Goal: Find specific page/section: Find specific page/section

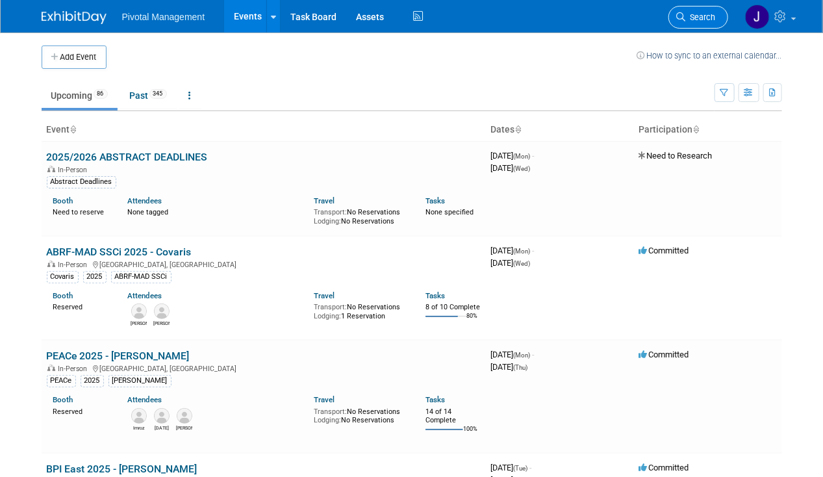
click at [719, 20] on link "Search" at bounding box center [699, 17] width 60 height 23
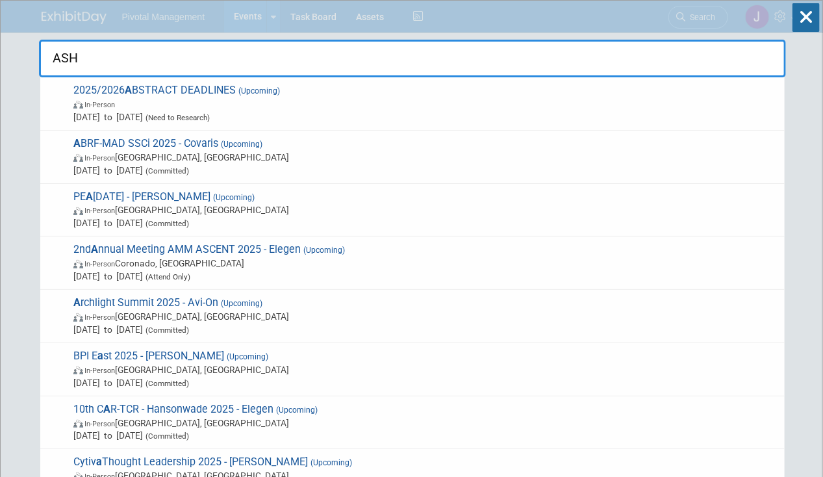
type input "ASHG"
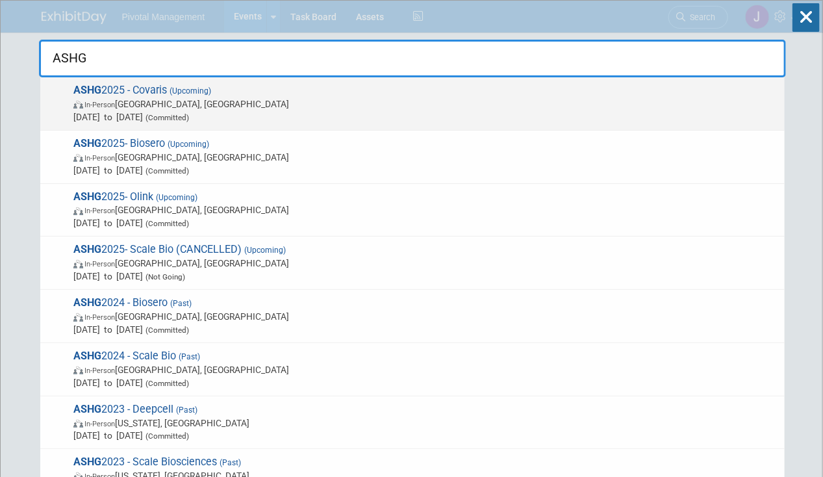
click at [253, 110] on span "Oct 15, 2025 to Oct 17, 2025 (Committed)" at bounding box center [425, 116] width 705 height 13
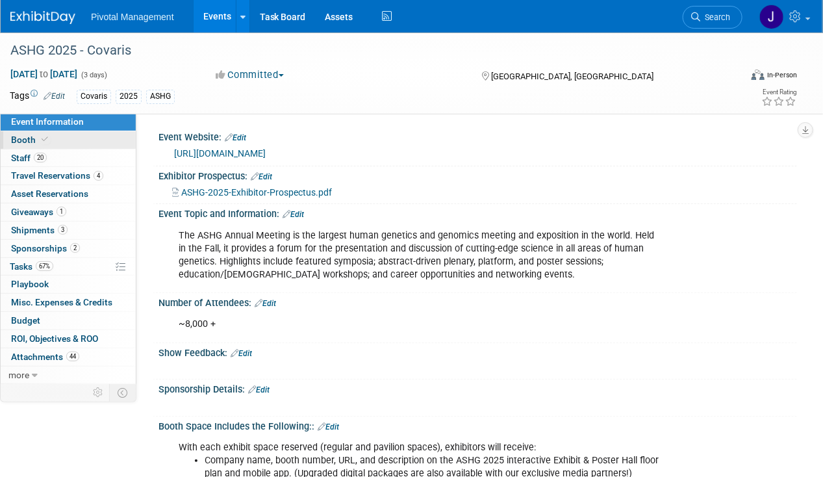
click at [47, 140] on span at bounding box center [45, 140] width 12 height 10
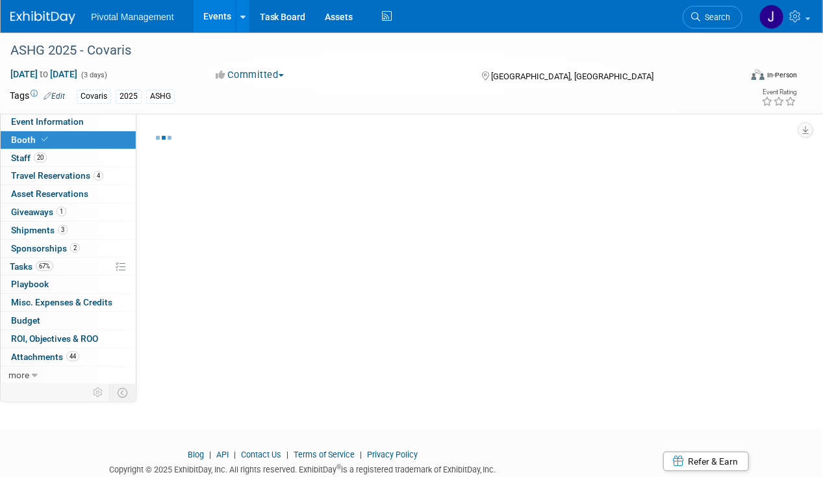
select select "Yes"
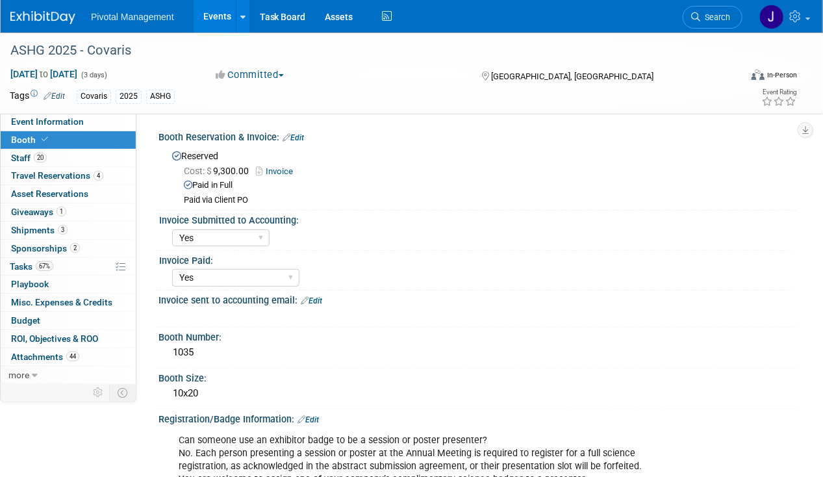
click at [359, 217] on div "Invoice Submitted to Accounting:" at bounding box center [475, 219] width 632 height 16
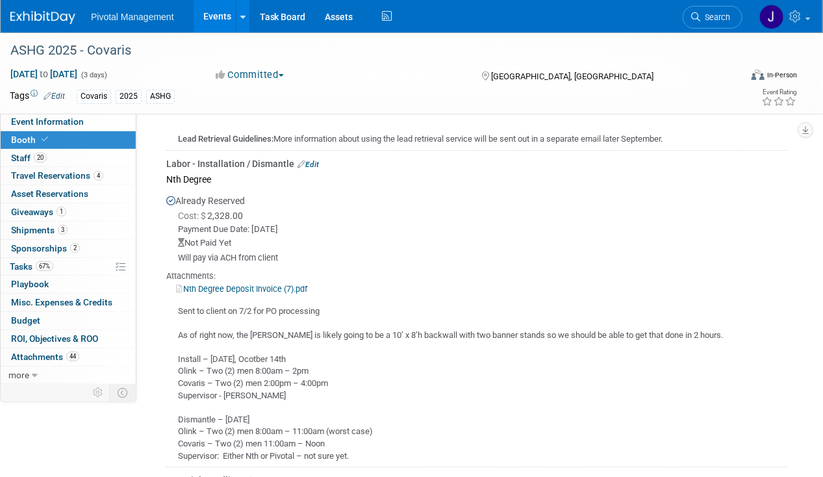
scroll to position [1852, 0]
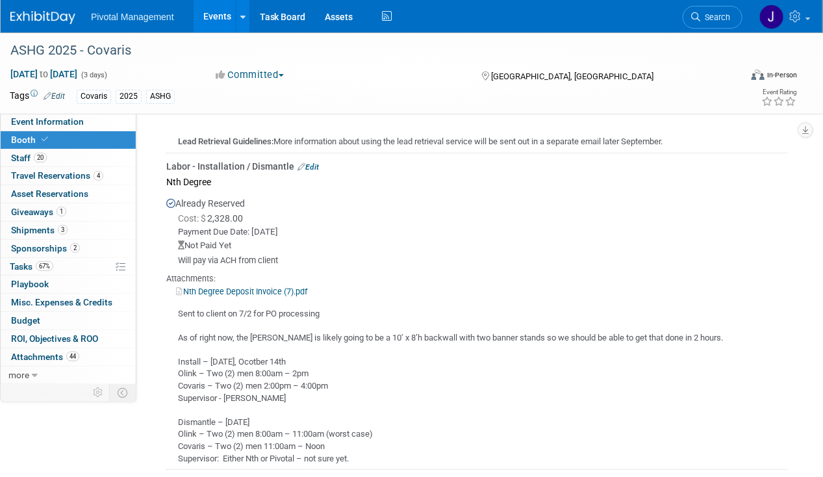
click at [282, 287] on link "Nth Degree Deposit Invoice (7).pdf" at bounding box center [241, 292] width 131 height 10
